Goal: Find contact information: Obtain details needed to contact an individual or organization

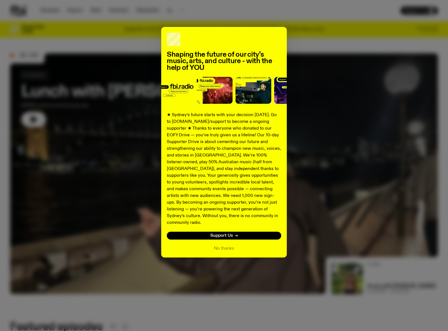
click at [308, 47] on div "Shaping the future of our city’s music, arts, and culture - with the help of YO…" at bounding box center [224, 142] width 428 height 230
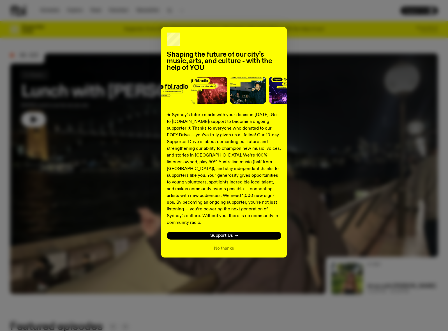
click at [306, 39] on div "Shaping the future of our city’s music, arts, and culture - with the help of YO…" at bounding box center [224, 142] width 428 height 230
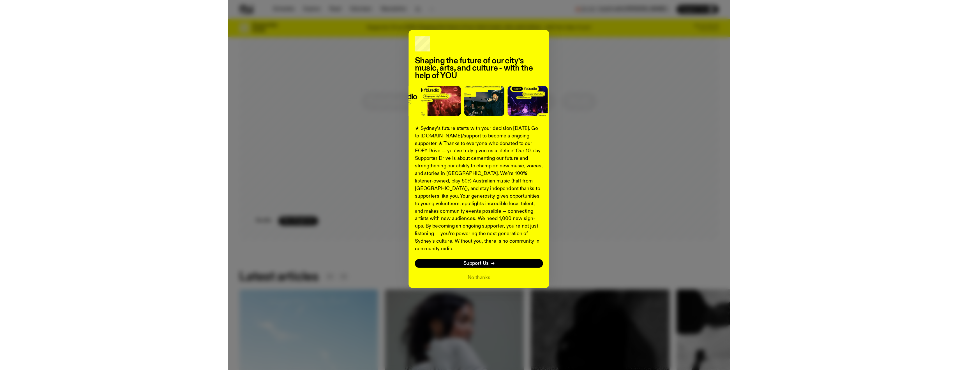
scroll to position [671, 0]
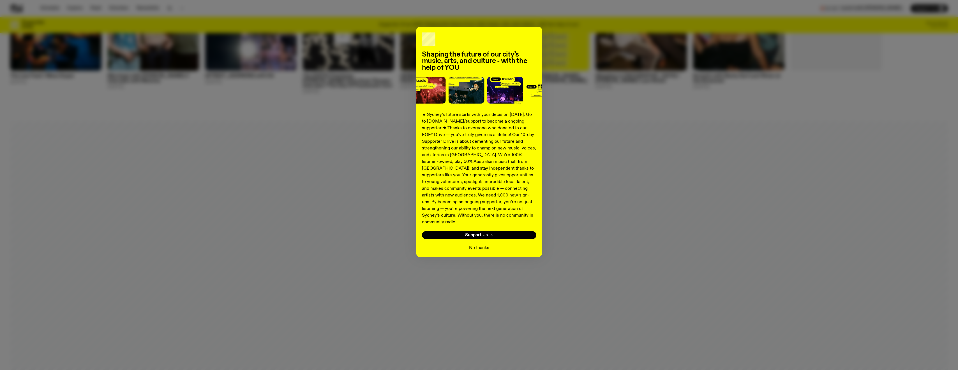
click at [448, 245] on button "No thanks" at bounding box center [479, 248] width 20 height 7
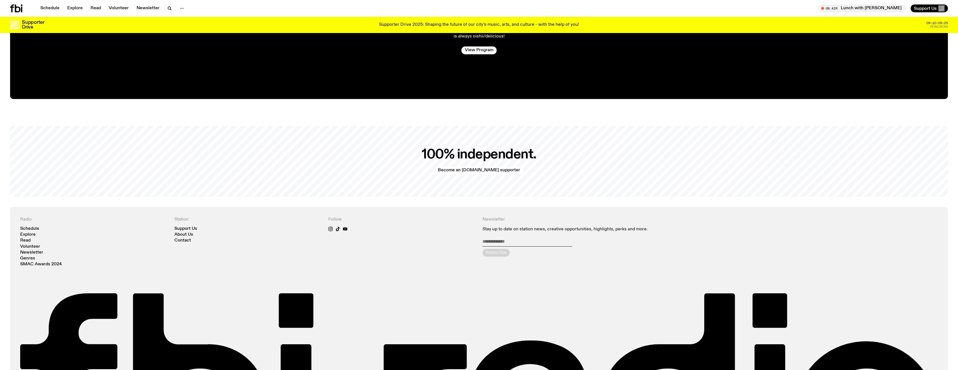
scroll to position [1763, 0]
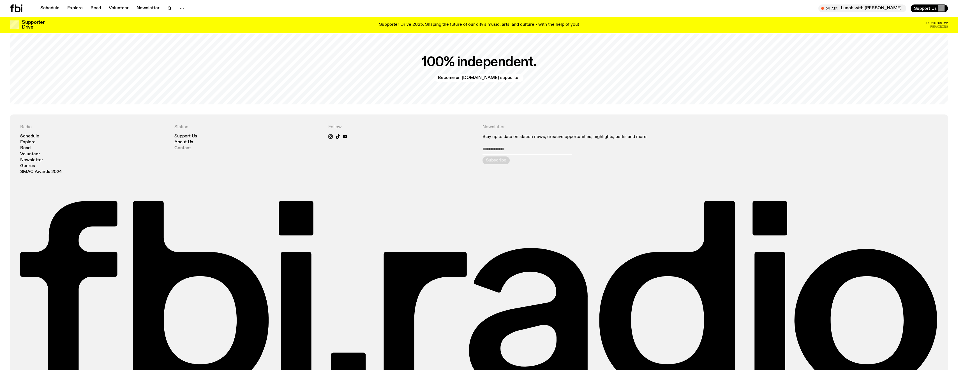
click at [182, 146] on link "Contact" at bounding box center [182, 148] width 17 height 4
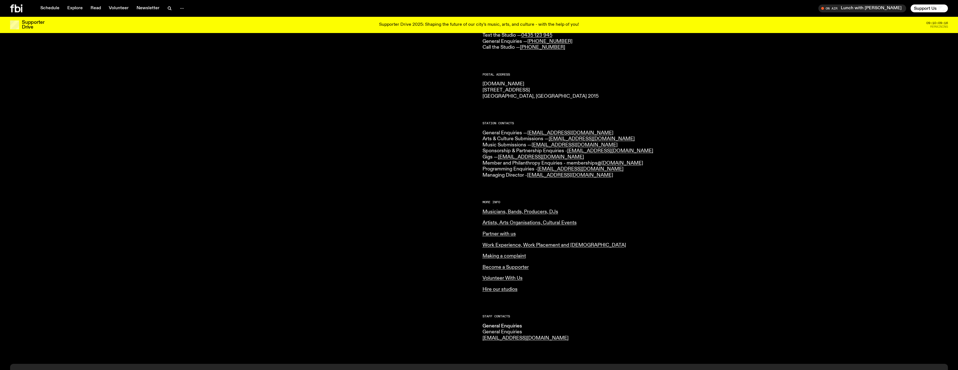
scroll to position [83, 0]
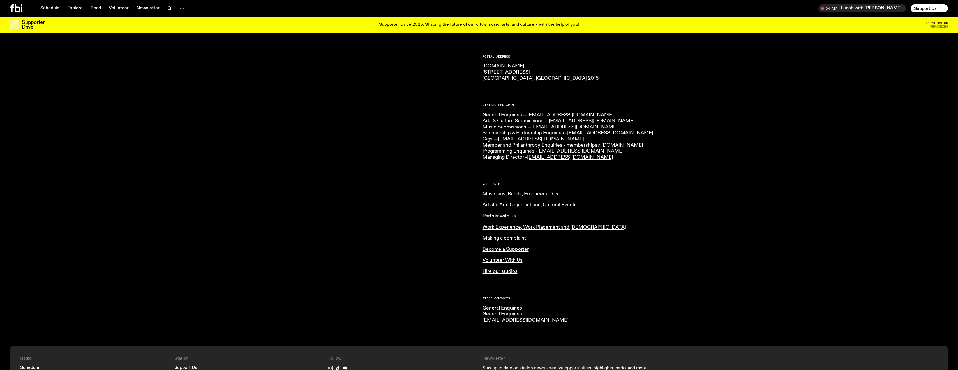
drag, startPoint x: 606, startPoint y: 157, endPoint x: 520, endPoint y: 158, distance: 85.2
click at [448, 158] on p "General Enquiries — [EMAIL_ADDRESS][DOMAIN_NAME] Arts & Culture Submissions — […" at bounding box center [714, 136] width 465 height 48
drag, startPoint x: 520, startPoint y: 158, endPoint x: 639, endPoint y: 161, distance: 118.6
click at [448, 164] on div "CONTACT US Office Hours: Tue-Fri, 10am-6pm Text the Studio — 0435 123 945 Gener…" at bounding box center [714, 159] width 465 height 328
drag, startPoint x: 581, startPoint y: 127, endPoint x: 531, endPoint y: 127, distance: 49.6
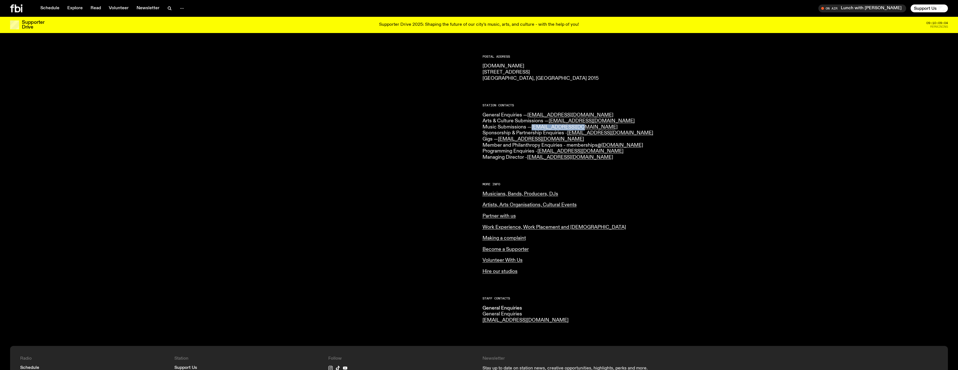
click at [448, 127] on p "General Enquiries — [EMAIL_ADDRESS][DOMAIN_NAME] Arts & Culture Submissions — […" at bounding box center [714, 136] width 465 height 48
drag, startPoint x: 531, startPoint y: 127, endPoint x: 573, endPoint y: 127, distance: 42.3
copy p "[EMAIL_ADDRESS][DOMAIN_NAME]"
click at [448, 73] on p "[DOMAIN_NAME] [STREET_ADDRESS] 2015" at bounding box center [714, 72] width 465 height 18
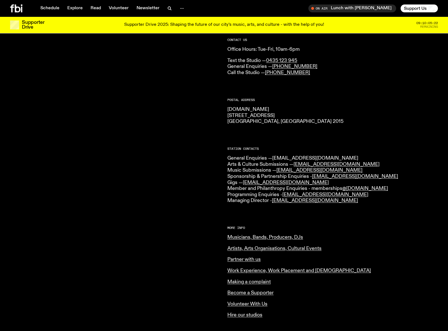
scroll to position [108, 0]
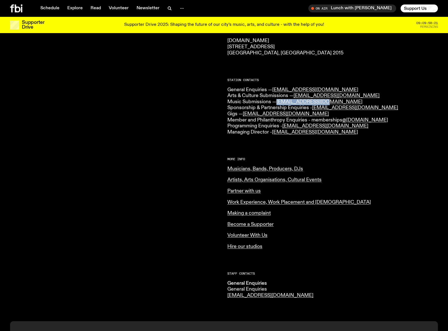
drag, startPoint x: 326, startPoint y: 102, endPoint x: 277, endPoint y: 102, distance: 49.6
click at [277, 102] on p "General Enquiries — [EMAIL_ADDRESS][DOMAIN_NAME] Arts & Culture Submissions — […" at bounding box center [332, 111] width 210 height 48
drag, startPoint x: 277, startPoint y: 102, endPoint x: 302, endPoint y: 102, distance: 25.8
copy p "[EMAIL_ADDRESS][DOMAIN_NAME]"
drag, startPoint x: 312, startPoint y: 97, endPoint x: 301, endPoint y: 103, distance: 13.2
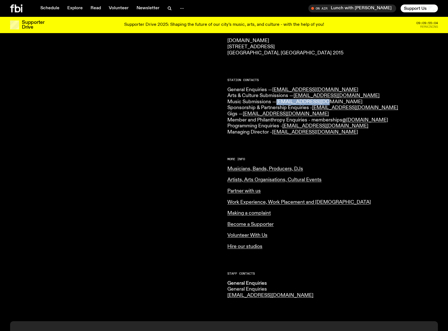
click at [301, 103] on link "[EMAIL_ADDRESS][DOMAIN_NAME]" at bounding box center [319, 101] width 86 height 5
